Goal: Task Accomplishment & Management: Use online tool/utility

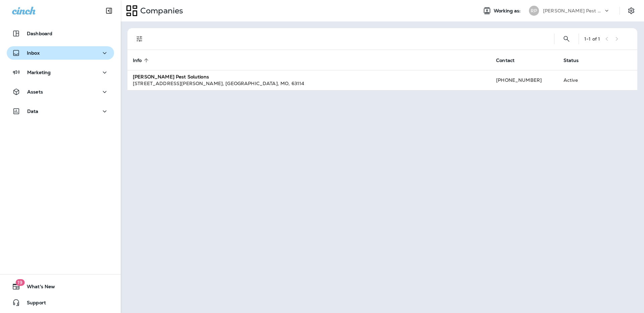
click at [84, 47] on button "Inbox" at bounding box center [60, 52] width 107 height 13
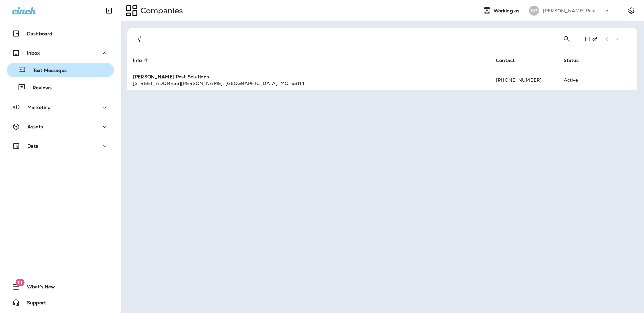
click at [76, 71] on div "Text Messages" at bounding box center [60, 70] width 102 height 10
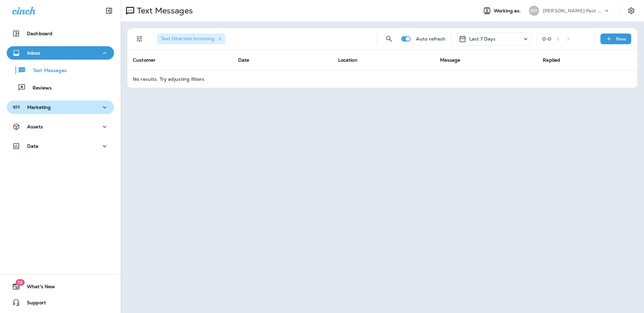
click at [65, 108] on div "Marketing" at bounding box center [60, 107] width 97 height 8
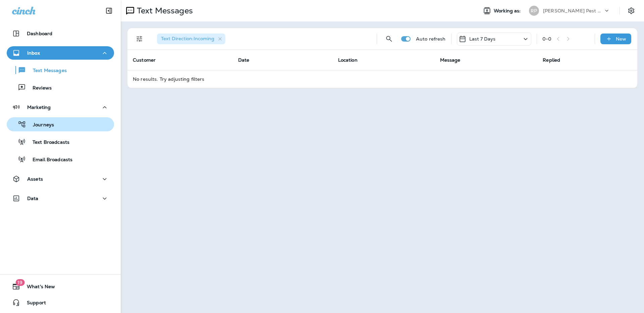
click at [60, 125] on div "Journeys" at bounding box center [60, 124] width 102 height 10
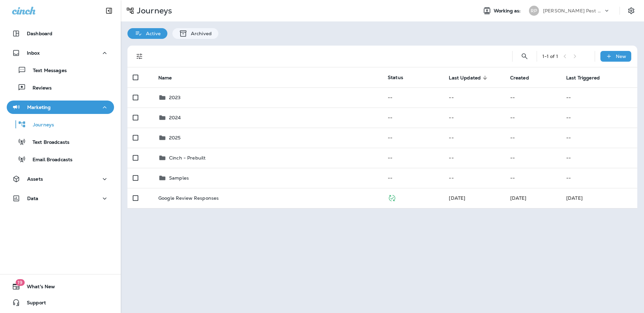
click at [342, 46] on div at bounding box center [327, 56] width 350 height 21
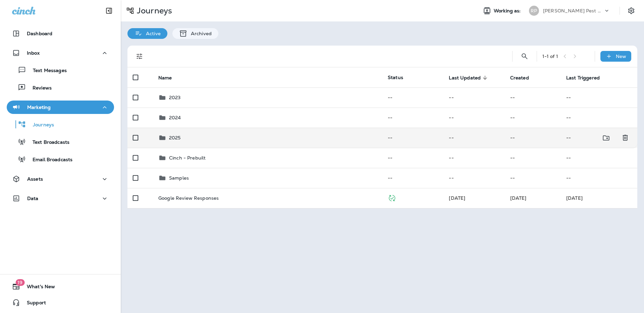
click at [188, 138] on div "2025" at bounding box center [267, 138] width 219 height 8
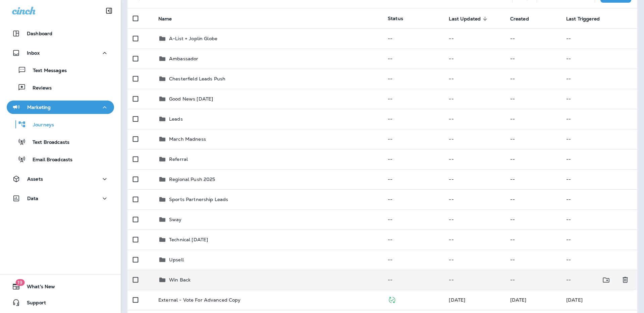
scroll to position [6, 0]
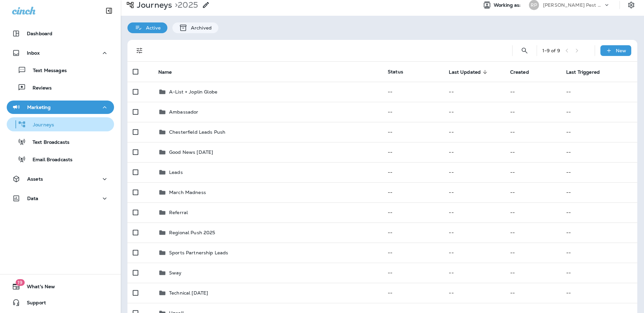
click at [48, 125] on p "Journeys" at bounding box center [40, 125] width 28 height 6
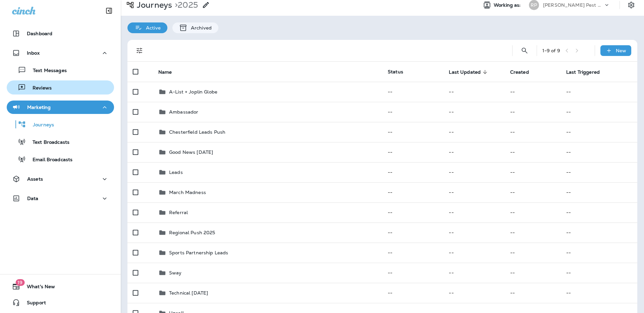
click at [58, 92] on div "Reviews" at bounding box center [60, 88] width 102 height 10
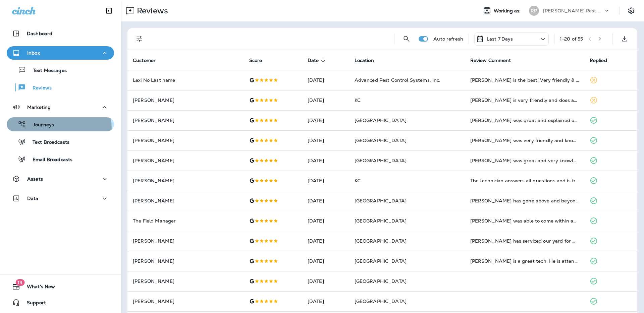
click at [49, 129] on div "Journeys" at bounding box center [31, 124] width 45 height 10
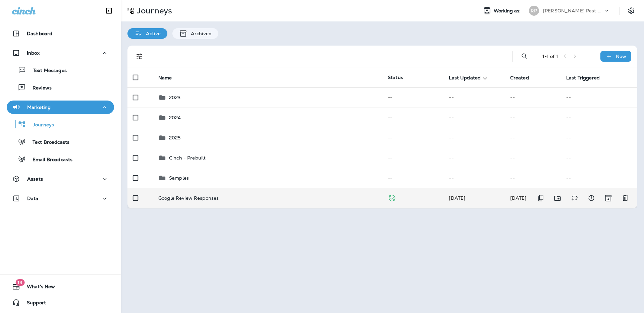
click at [192, 203] on td "Google Review Responses" at bounding box center [267, 198] width 229 height 20
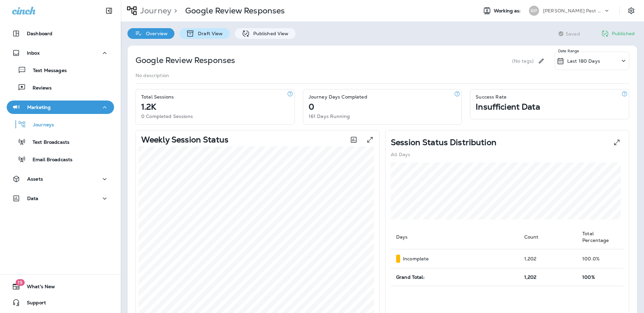
click at [211, 31] on p "Draft View" at bounding box center [209, 33] width 28 height 5
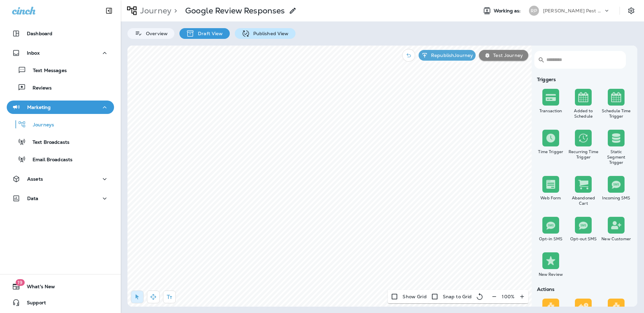
click at [260, 33] on p "Published View" at bounding box center [269, 33] width 39 height 5
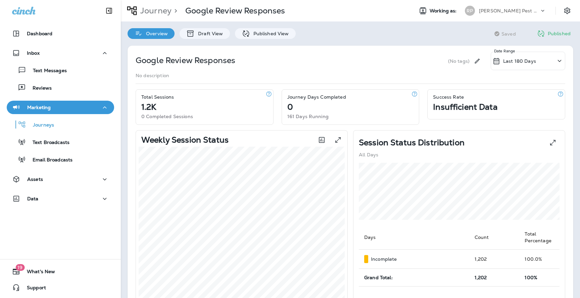
click at [314, 33] on div "Overview Draft View Published View Saving Saved Published" at bounding box center [350, 29] width 459 height 17
